Goal: Information Seeking & Learning: Learn about a topic

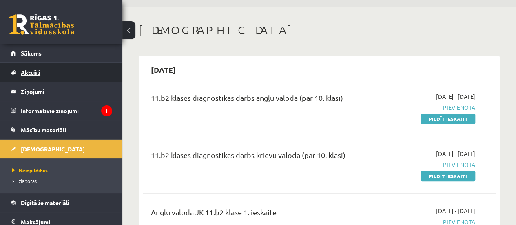
scroll to position [24, 0]
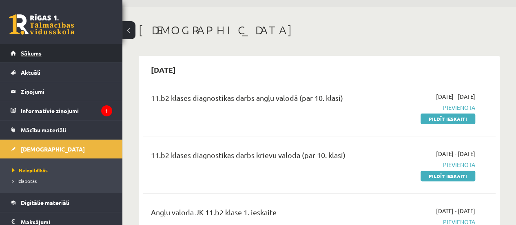
click at [37, 48] on link "Sākums" at bounding box center [62, 53] width 102 height 19
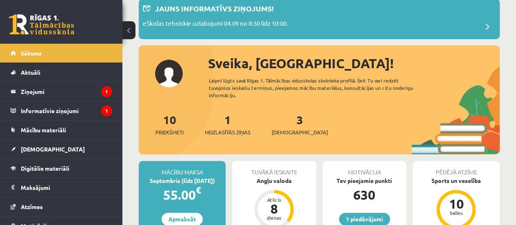
scroll to position [53, 0]
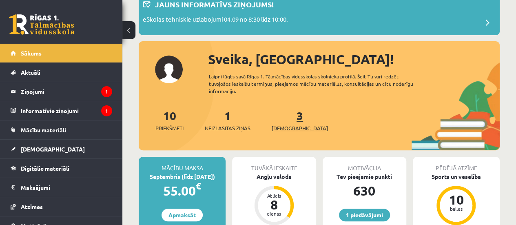
click at [289, 120] on link "3 Ieskaites" at bounding box center [300, 120] width 56 height 24
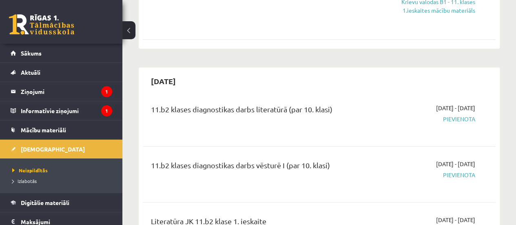
scroll to position [155, 0]
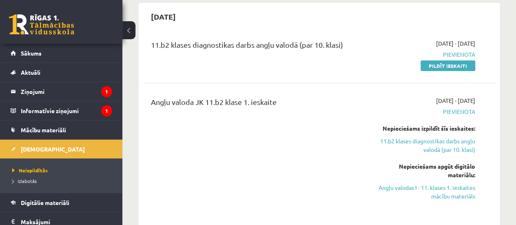
scroll to position [224, 0]
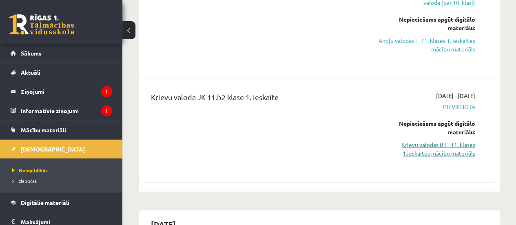
click at [423, 153] on link "Krievu valodas B1 - 11. klases 1.ieskaites mācību materiāls" at bounding box center [425, 148] width 100 height 17
